Goal: Transaction & Acquisition: Purchase product/service

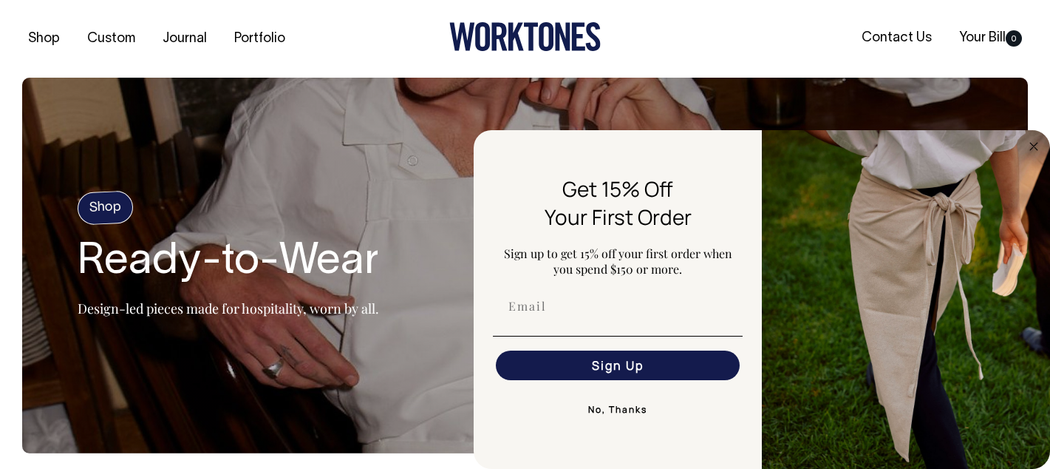
click at [564, 323] on div "FLYOUT Form" at bounding box center [618, 306] width 259 height 44
click at [528, 303] on input "Email" at bounding box center [618, 306] width 244 height 30
type input "cd262903@gmail.com"
click at [619, 367] on button "Sign Up" at bounding box center [618, 365] width 244 height 30
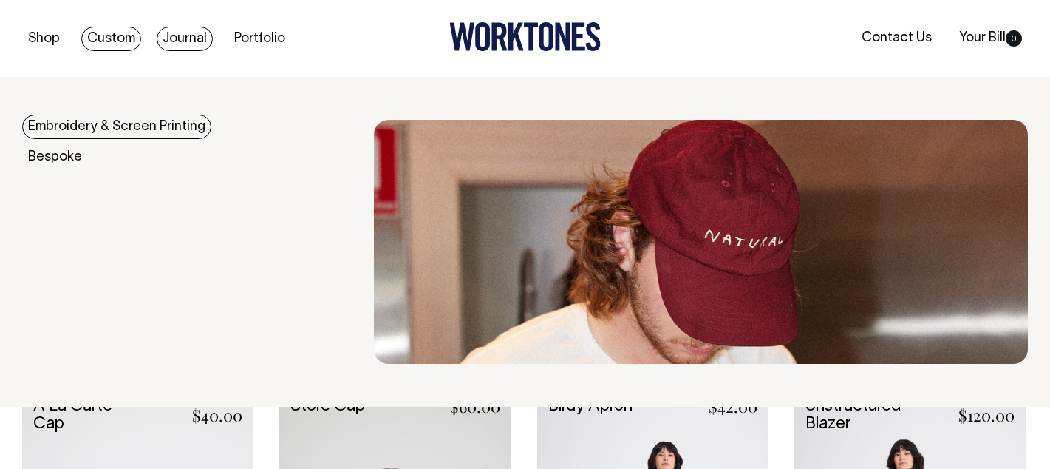
scroll to position [700, 0]
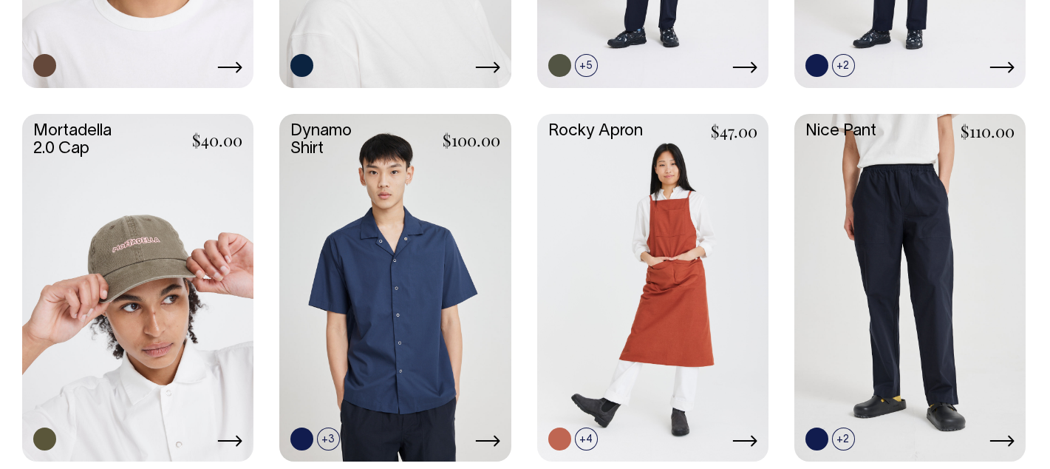
click at [99, 161] on link at bounding box center [137, 286] width 231 height 344
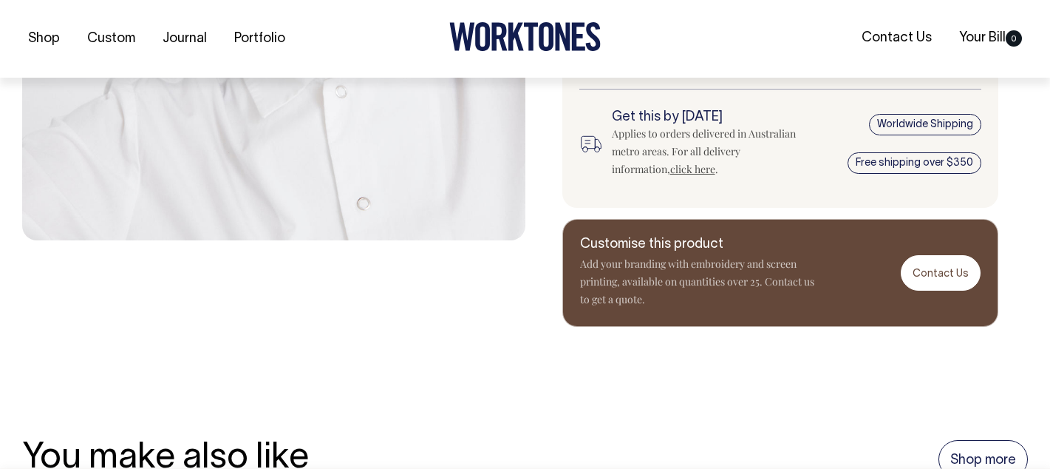
scroll to position [592, 0]
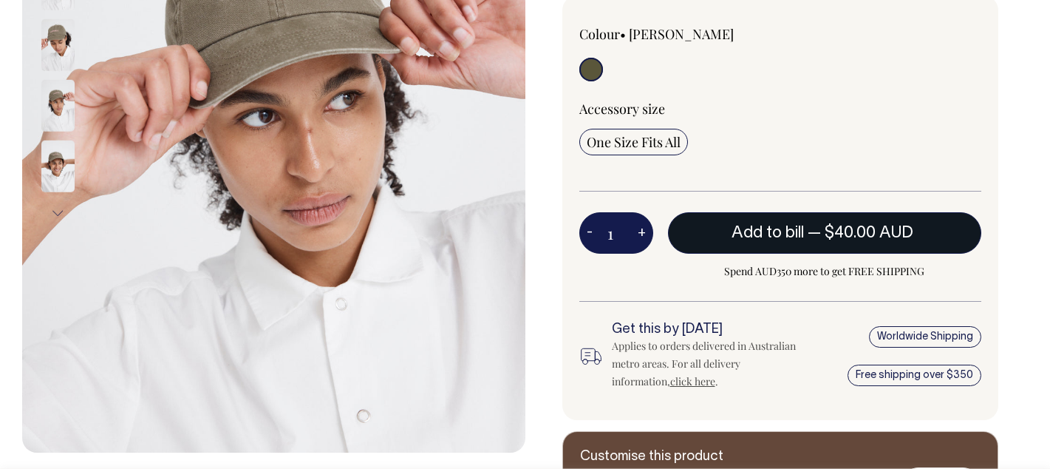
click at [788, 225] on span "Add to bill" at bounding box center [768, 232] width 72 height 15
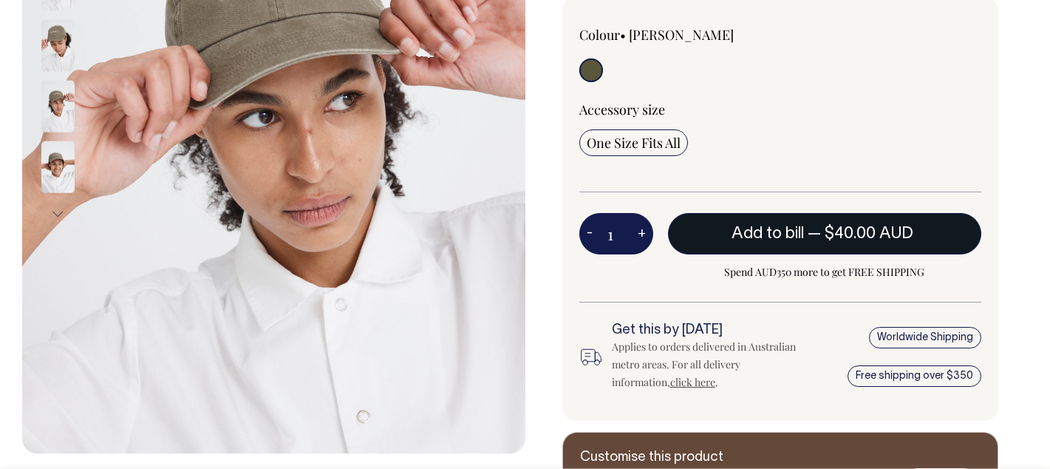
scroll to position [378, 0]
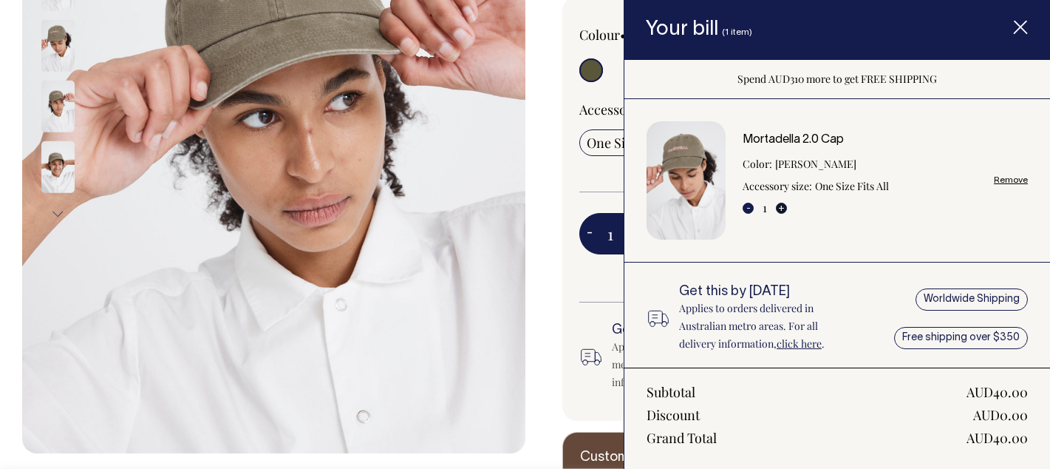
click at [783, 208] on button "+" at bounding box center [781, 208] width 11 height 11
type input "2"
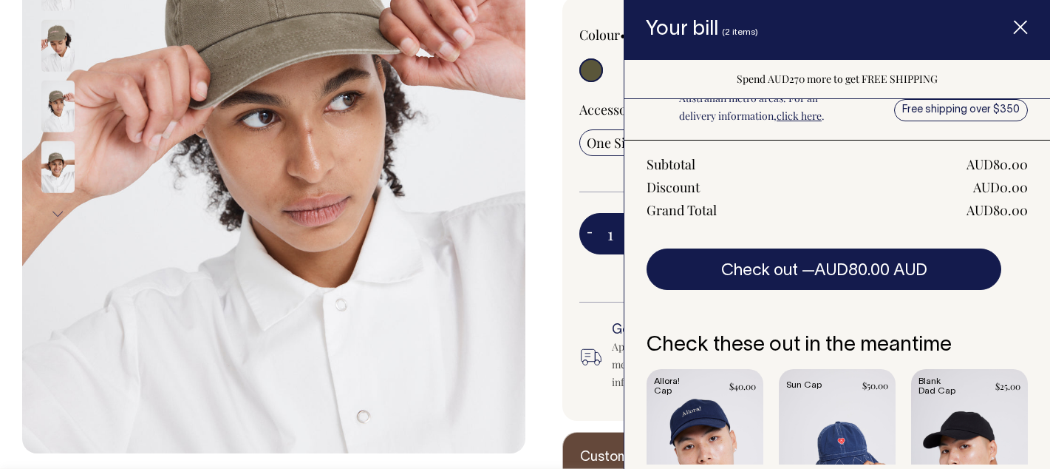
scroll to position [258, 0]
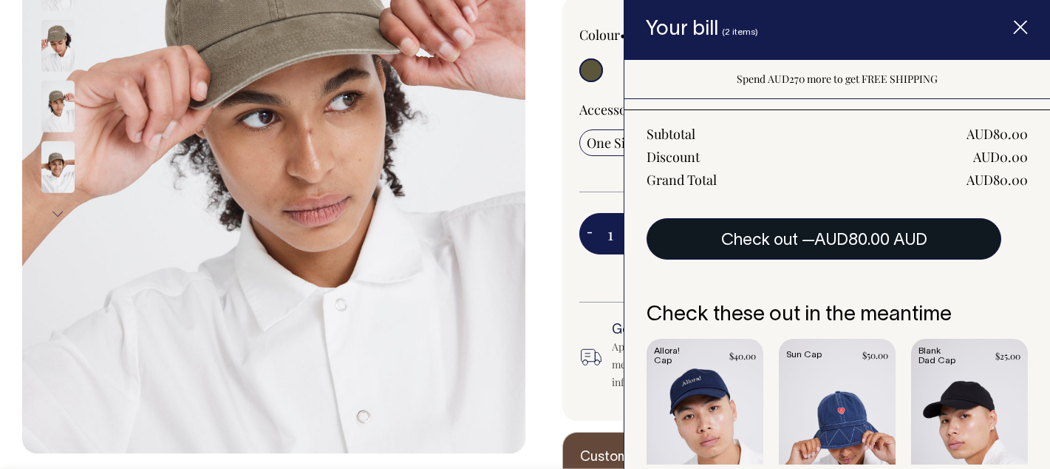
click at [877, 238] on span "AUD80.00 AUD" at bounding box center [870, 240] width 113 height 15
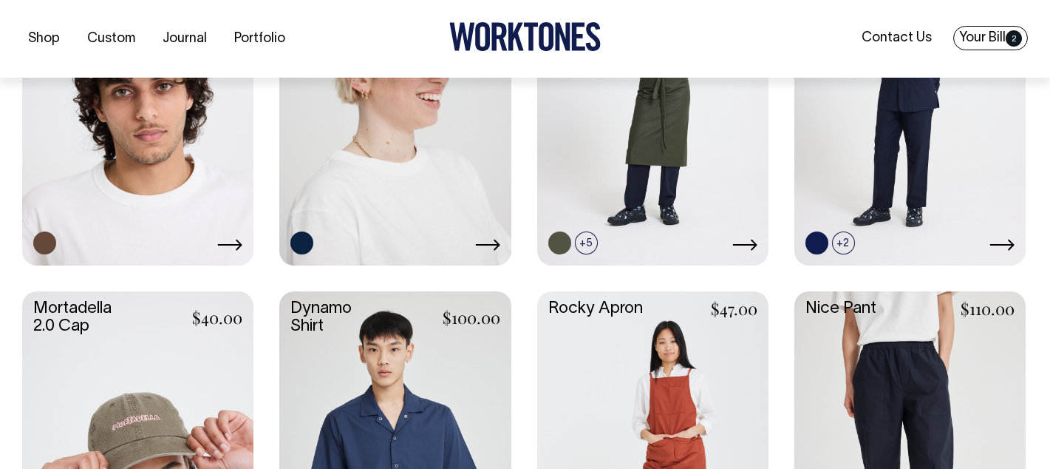
click at [963, 38] on link "Your Bill 2" at bounding box center [990, 38] width 75 height 24
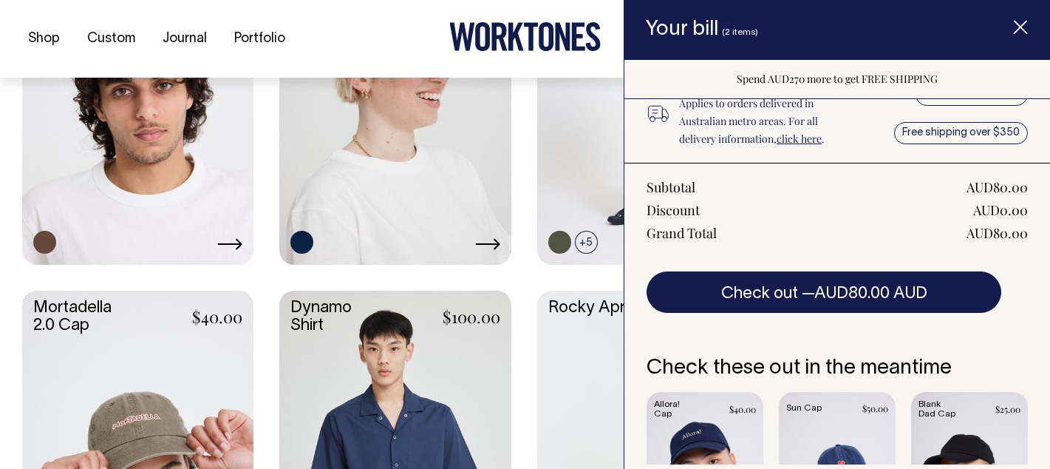
scroll to position [211, 0]
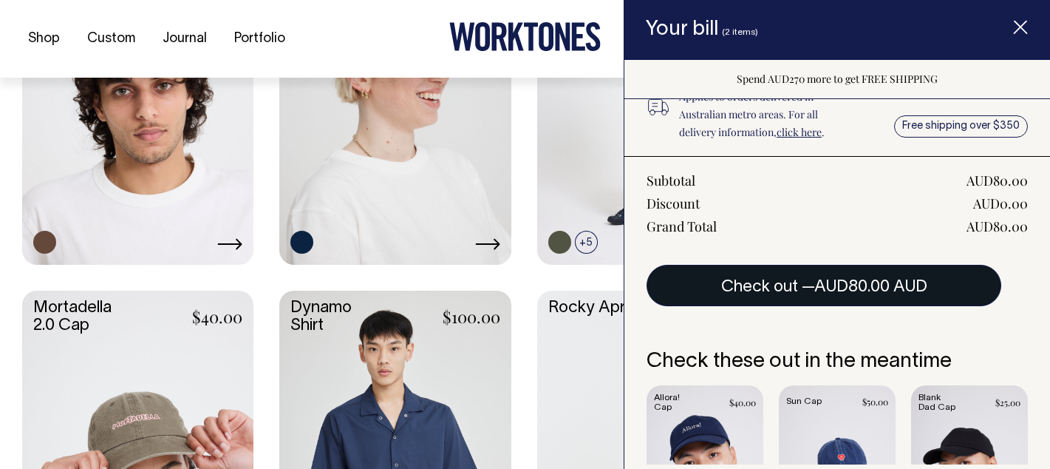
click at [916, 273] on button "Check out — AUD80.00 AUD" at bounding box center [824, 285] width 355 height 41
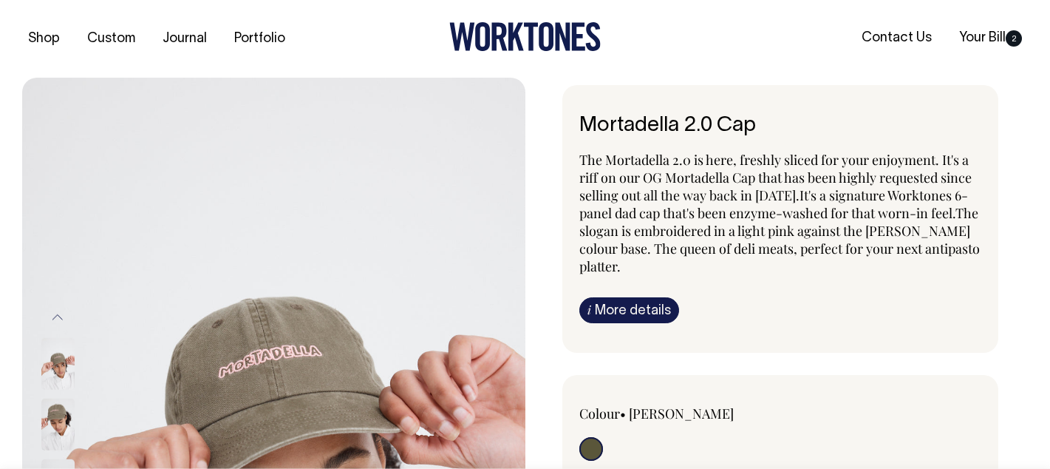
click at [996, 22] on div "Shop Custom Journal Portfolio Contact Us Your Bill 2" at bounding box center [525, 39] width 1050 height 78
click at [996, 39] on link "Your Bill 2" at bounding box center [990, 38] width 75 height 24
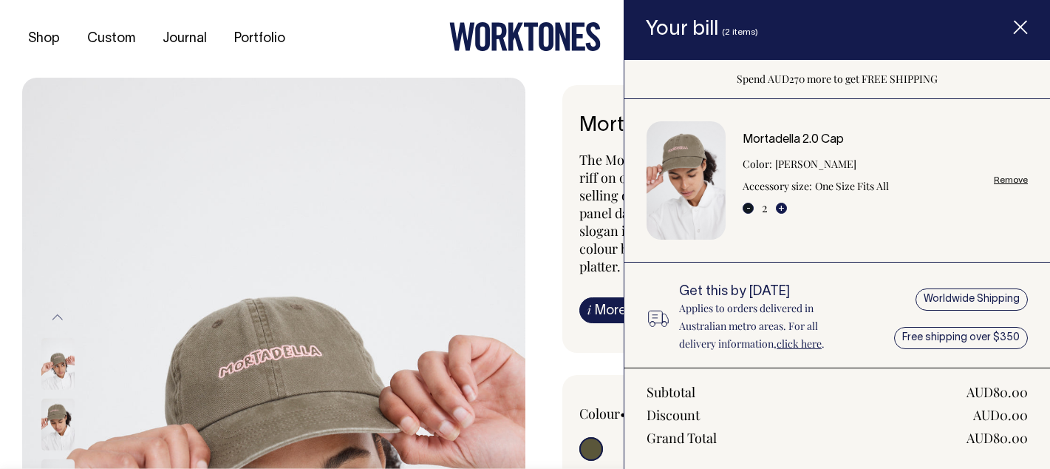
click at [752, 211] on button "-" at bounding box center [748, 208] width 11 height 11
type input "1"
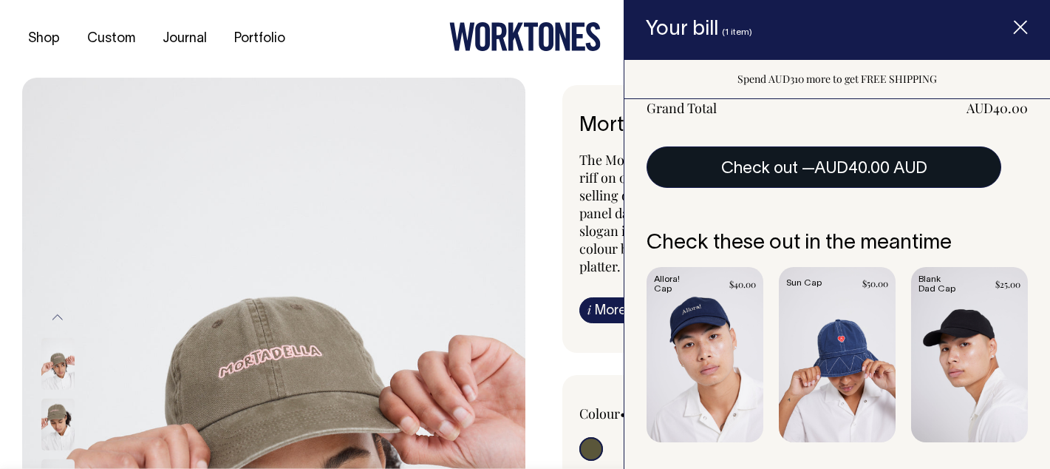
click at [873, 178] on button "Check out — AUD40.00 AUD" at bounding box center [824, 166] width 355 height 41
